Goal: Task Accomplishment & Management: Complete application form

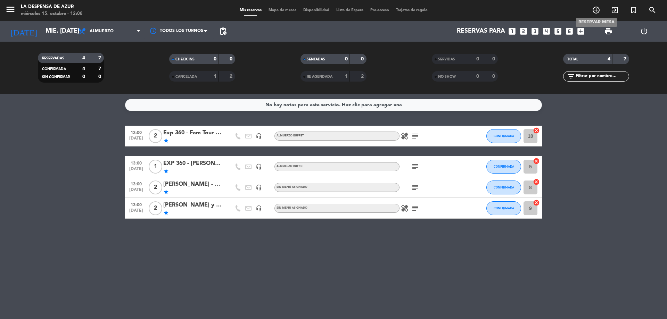
click at [595, 10] on icon "add_circle_outline" at bounding box center [596, 10] width 8 height 8
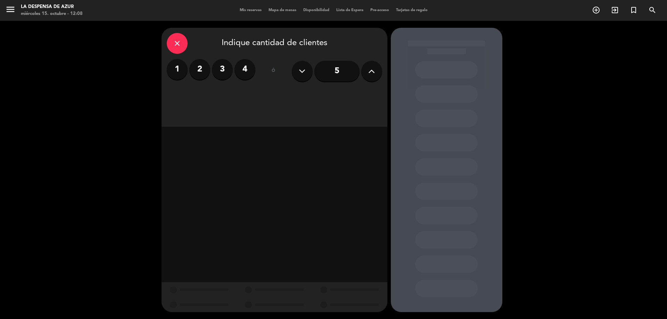
click at [199, 72] on label "2" at bounding box center [199, 69] width 21 height 21
click at [257, 95] on div "Almuerzo" at bounding box center [247, 95] width 52 height 14
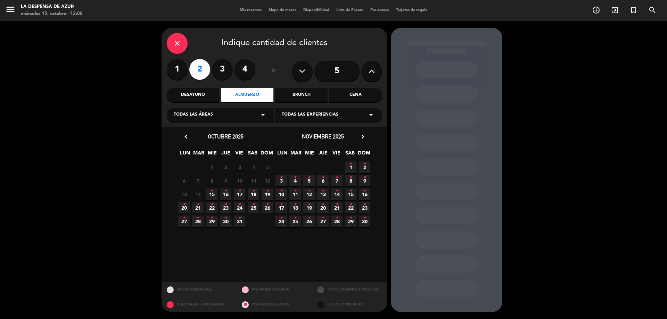
click at [282, 220] on icon "•" at bounding box center [281, 218] width 2 height 11
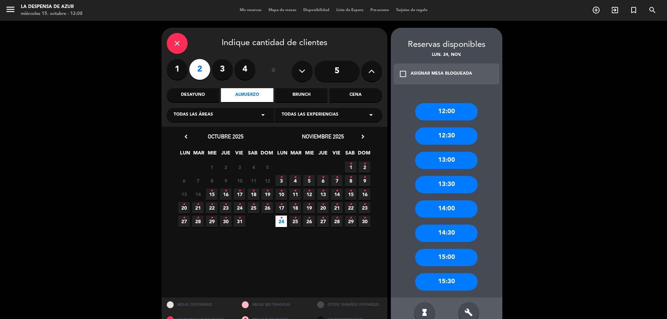
click at [443, 211] on div "14:00" at bounding box center [446, 209] width 63 height 17
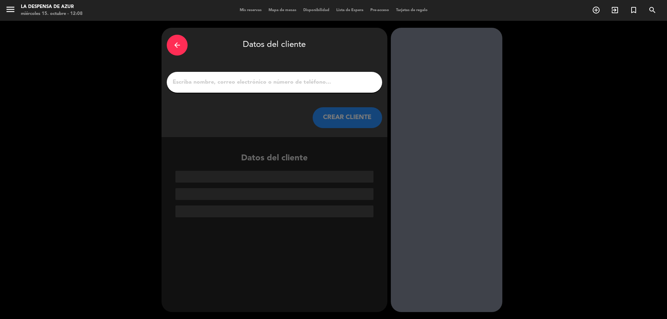
click at [276, 79] on input "1" at bounding box center [274, 83] width 205 height 10
paste input "[PERSON_NAME] [PERSON_NAME] 3513158862 // v. 104njcfzou4j // cc + reco x1 + mes…"
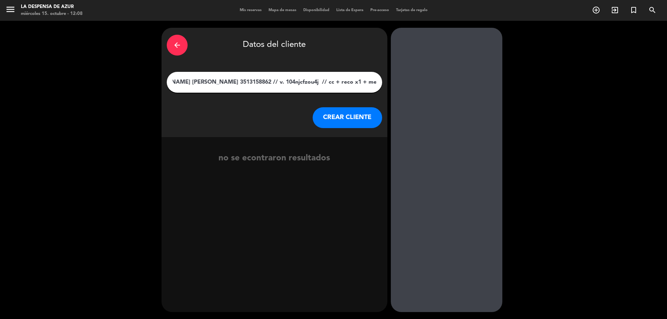
type input "[PERSON_NAME] [PERSON_NAME] 3513158862 // v. 104njcfzou4j // cc + reco x1 + mes…"
click at [324, 118] on button "CREAR CLIENTE" at bounding box center [348, 117] width 70 height 21
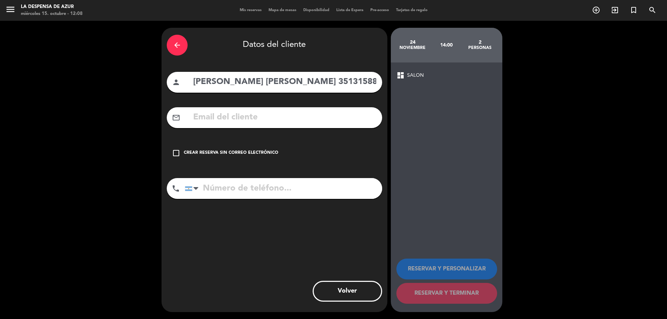
drag, startPoint x: 288, startPoint y: 82, endPoint x: 337, endPoint y: 79, distance: 48.4
click at [337, 79] on input "[PERSON_NAME] [PERSON_NAME] 3513158862 // v. 104njcfzou4j // cc + reco x1 + mes…" at bounding box center [285, 82] width 185 height 14
type input "[PERSON_NAME] [PERSON_NAME] // v. 104njcfzou4j // cc + reco x1 + mesón x2 // BE"
click at [287, 185] on input "tel" at bounding box center [283, 188] width 197 height 21
paste input "3513158862"
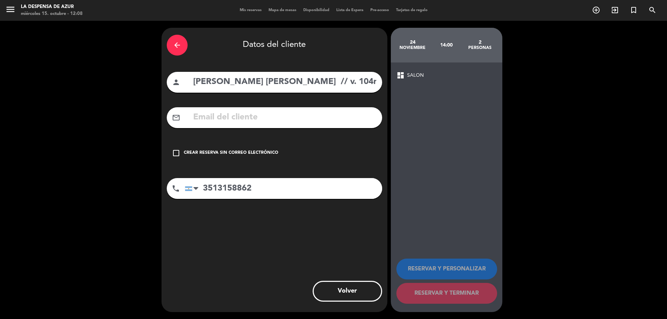
type input "3513158862"
click at [248, 84] on input "[PERSON_NAME] [PERSON_NAME] // v. 104njcfzou4j // cc + reco x1 + mesón x2 // BE" at bounding box center [285, 82] width 185 height 14
drag, startPoint x: 290, startPoint y: 83, endPoint x: 567, endPoint y: 122, distance: 280.1
click at [567, 122] on div "arrow_back Datos del cliente person [PERSON_NAME] [PERSON_NAME] // v. 104njcfzo…" at bounding box center [333, 170] width 667 height 299
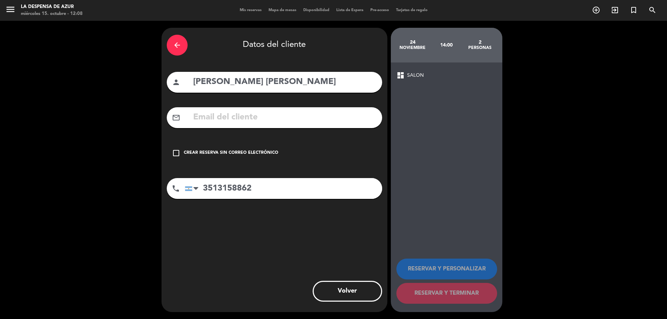
scroll to position [0, 0]
type input "[PERSON_NAME] [PERSON_NAME]"
click at [292, 156] on div "check_box_outline_blank Crear reserva sin correo electrónico" at bounding box center [274, 153] width 215 height 21
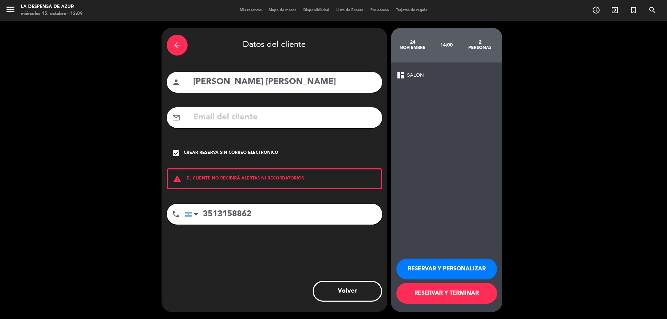
click at [426, 266] on button "RESERVAR Y PERSONALIZAR" at bounding box center [447, 269] width 101 height 21
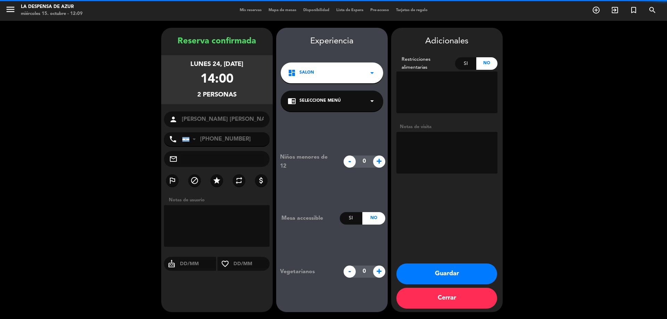
click at [439, 142] on textarea at bounding box center [447, 153] width 101 height 42
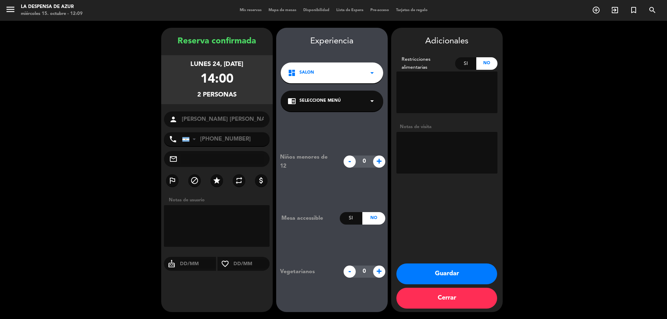
paste textarea "// v. 104njcfzou4j // cc + reco x1 + mesón x2 // BE"
drag, startPoint x: 472, startPoint y: 142, endPoint x: 433, endPoint y: 152, distance: 40.5
click at [433, 152] on textarea at bounding box center [447, 153] width 101 height 42
click at [440, 154] on textarea at bounding box center [447, 153] width 101 height 42
click at [423, 152] on textarea at bounding box center [447, 153] width 101 height 42
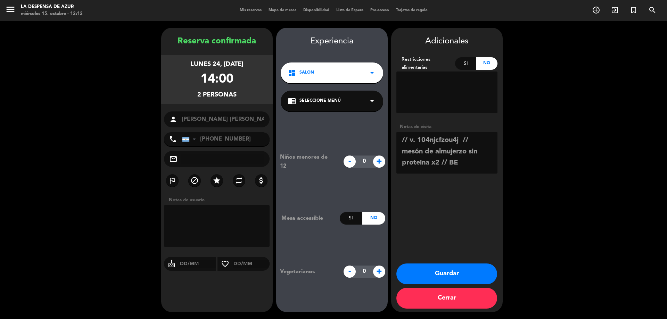
click at [455, 153] on textarea at bounding box center [447, 153] width 101 height 42
click at [450, 158] on textarea at bounding box center [447, 153] width 101 height 42
type textarea "// v. 104njcfzou4j // mesón de almuerzo sin proteina x2 // suben del spa // BE"
click at [469, 269] on button "Guardar" at bounding box center [447, 274] width 101 height 21
